Goal: Find specific page/section: Find specific page/section

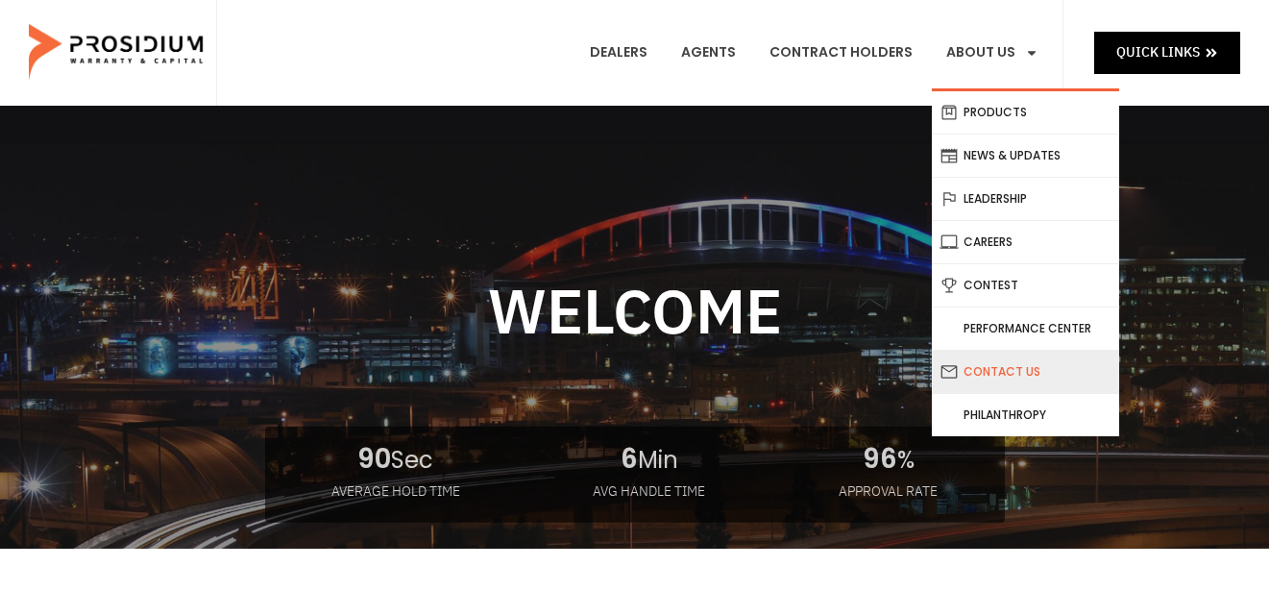
click at [989, 369] on link "Contact Us" at bounding box center [1025, 372] width 187 height 42
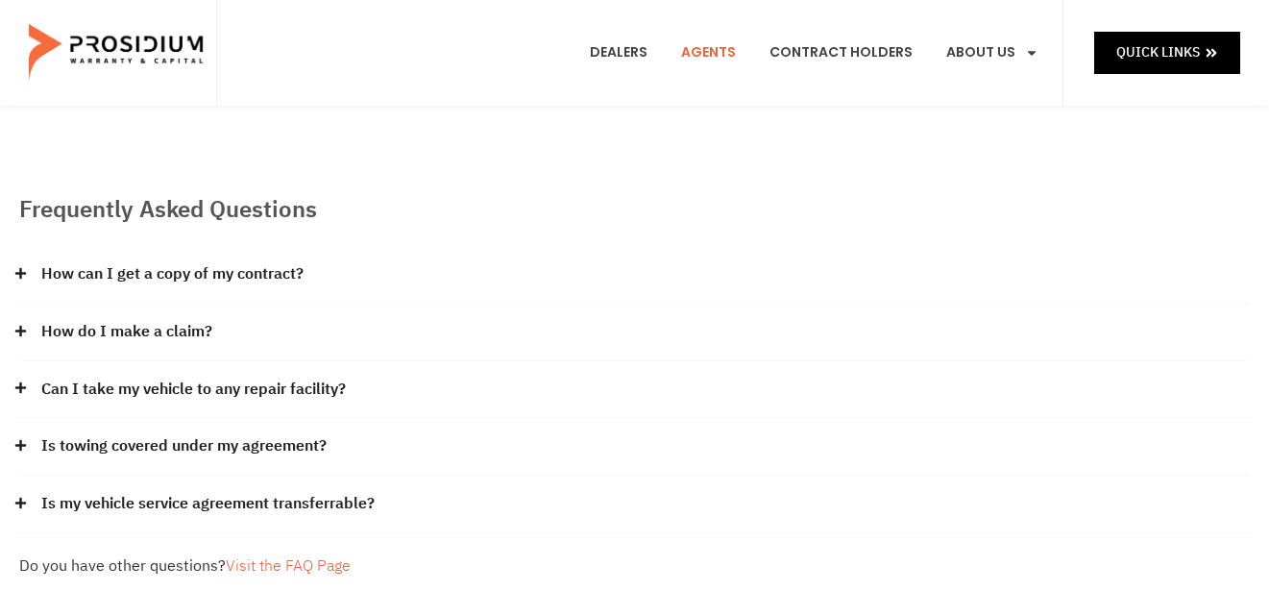
click at [729, 56] on link "Agents" at bounding box center [709, 52] width 84 height 71
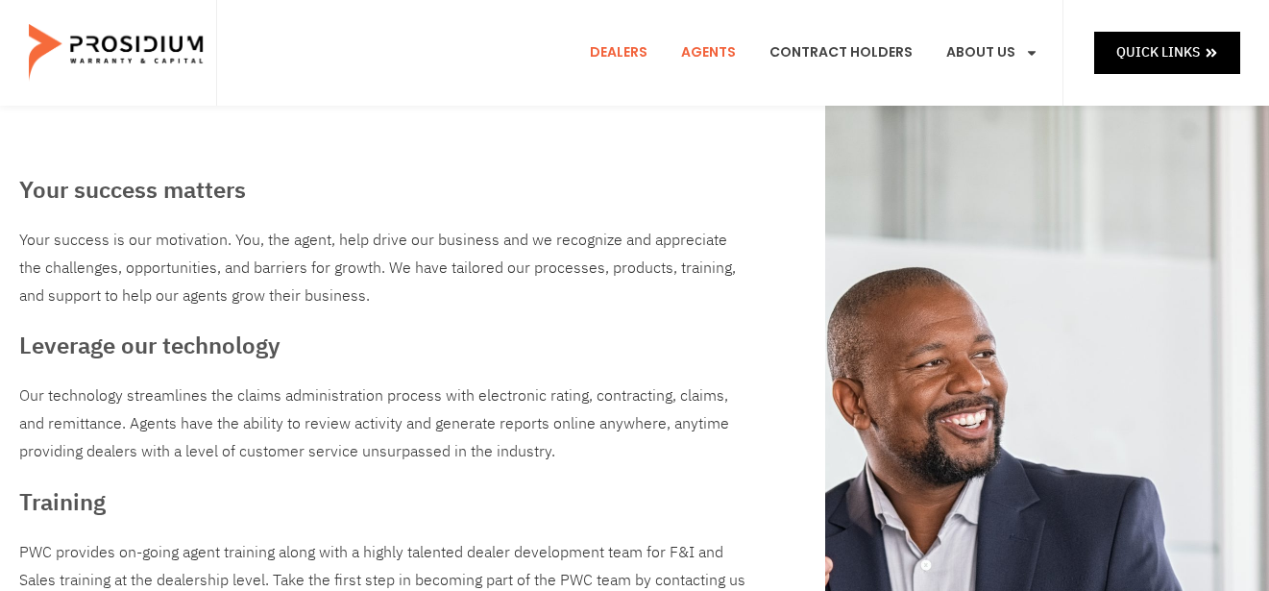
click at [632, 61] on link "Dealers" at bounding box center [618, 52] width 86 height 71
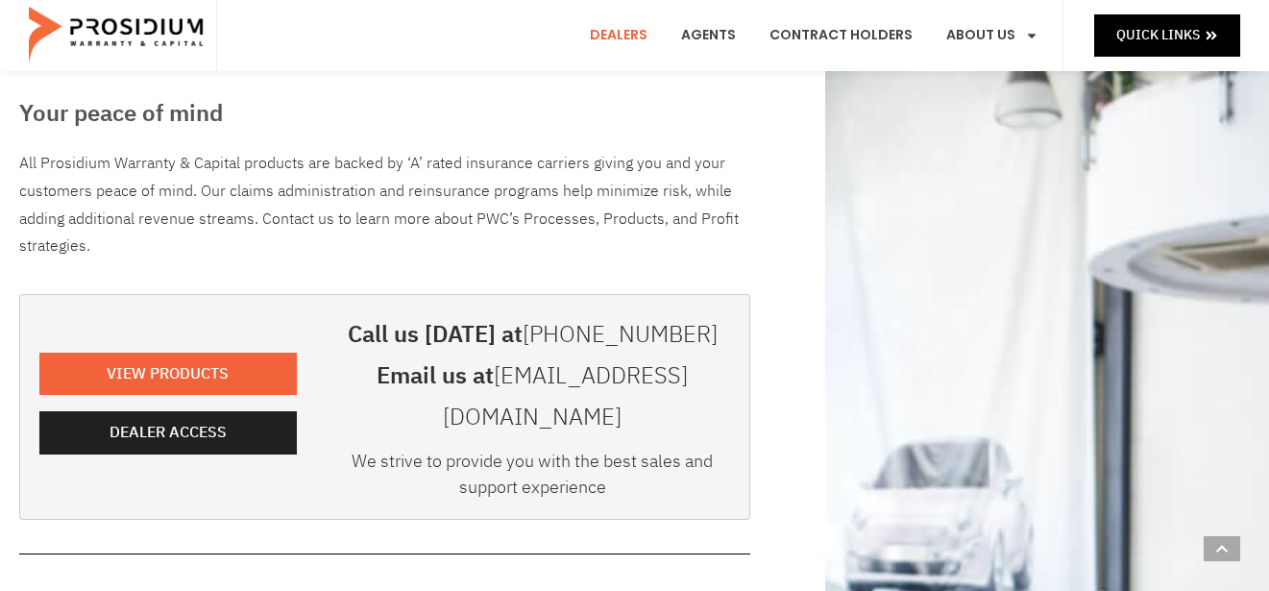
scroll to position [384, 0]
